Goal: Check status: Check status

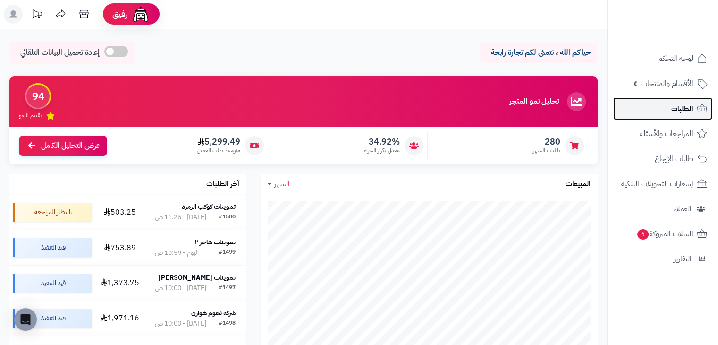
click at [656, 109] on link "الطلبات" at bounding box center [662, 108] width 99 height 23
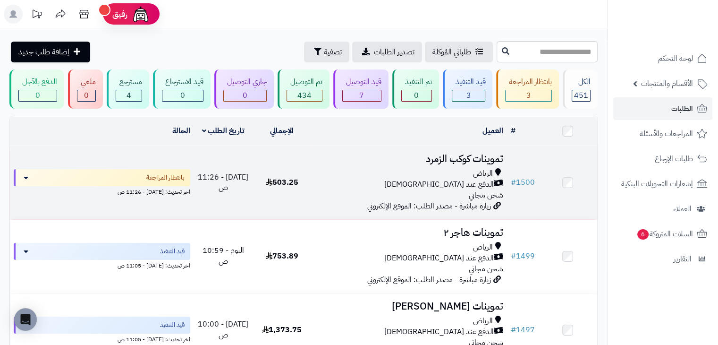
click at [308, 164] on td "503.25" at bounding box center [281, 182] width 59 height 73
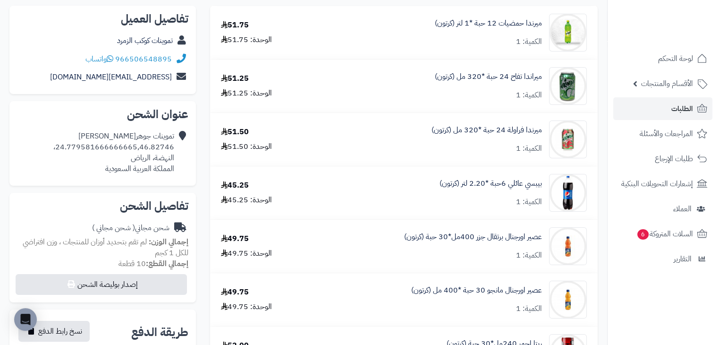
scroll to position [107, 0]
click at [676, 106] on span "الطلبات" at bounding box center [682, 108] width 22 height 13
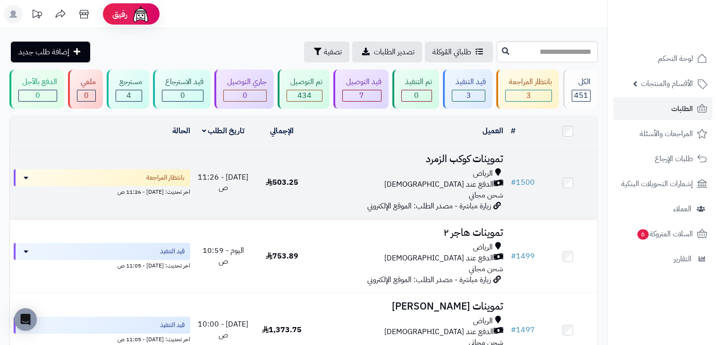
click at [290, 180] on span "503.25" at bounding box center [282, 182] width 33 height 11
